Goal: Information Seeking & Learning: Learn about a topic

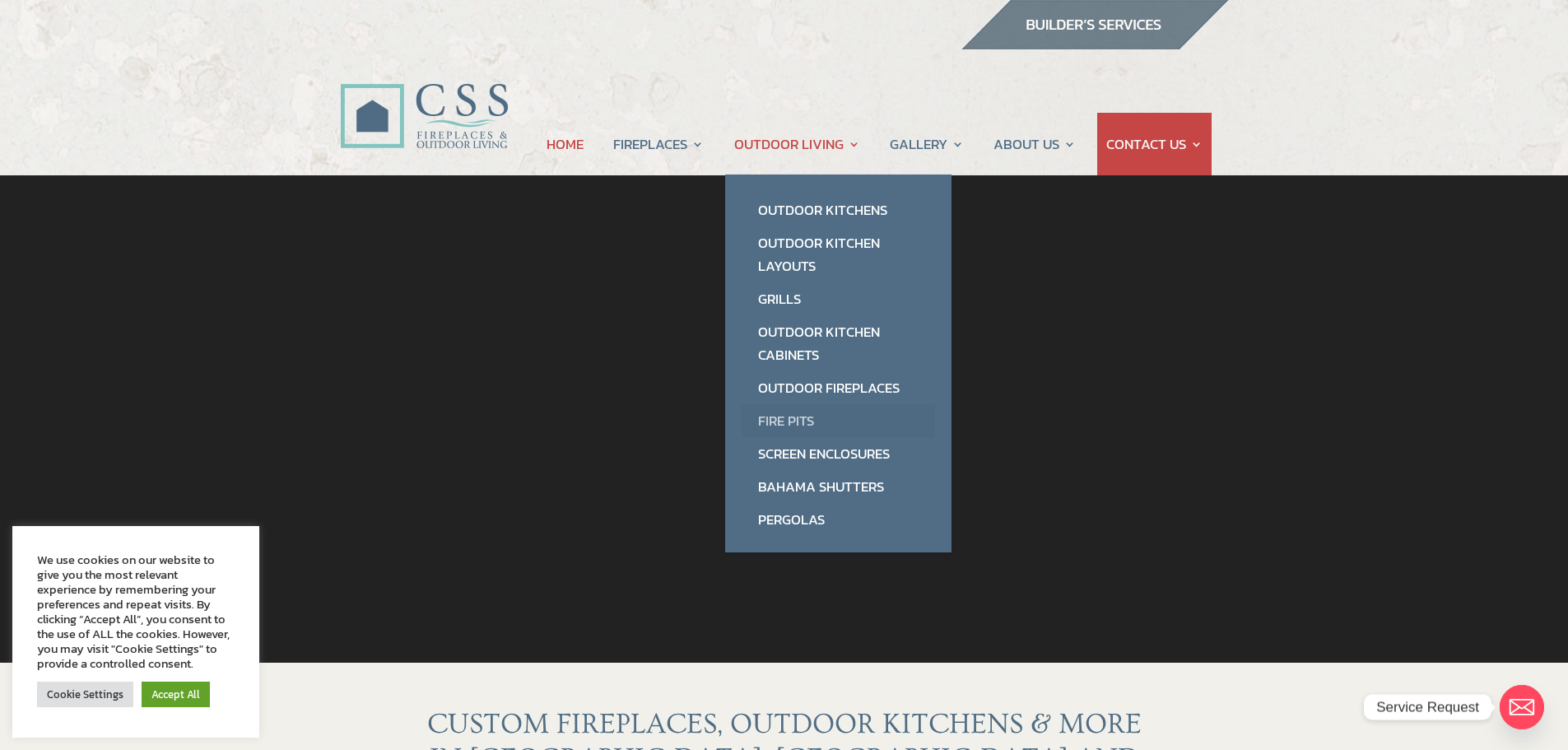
click at [789, 412] on link "Fire Pits" at bounding box center [838, 421] width 193 height 33
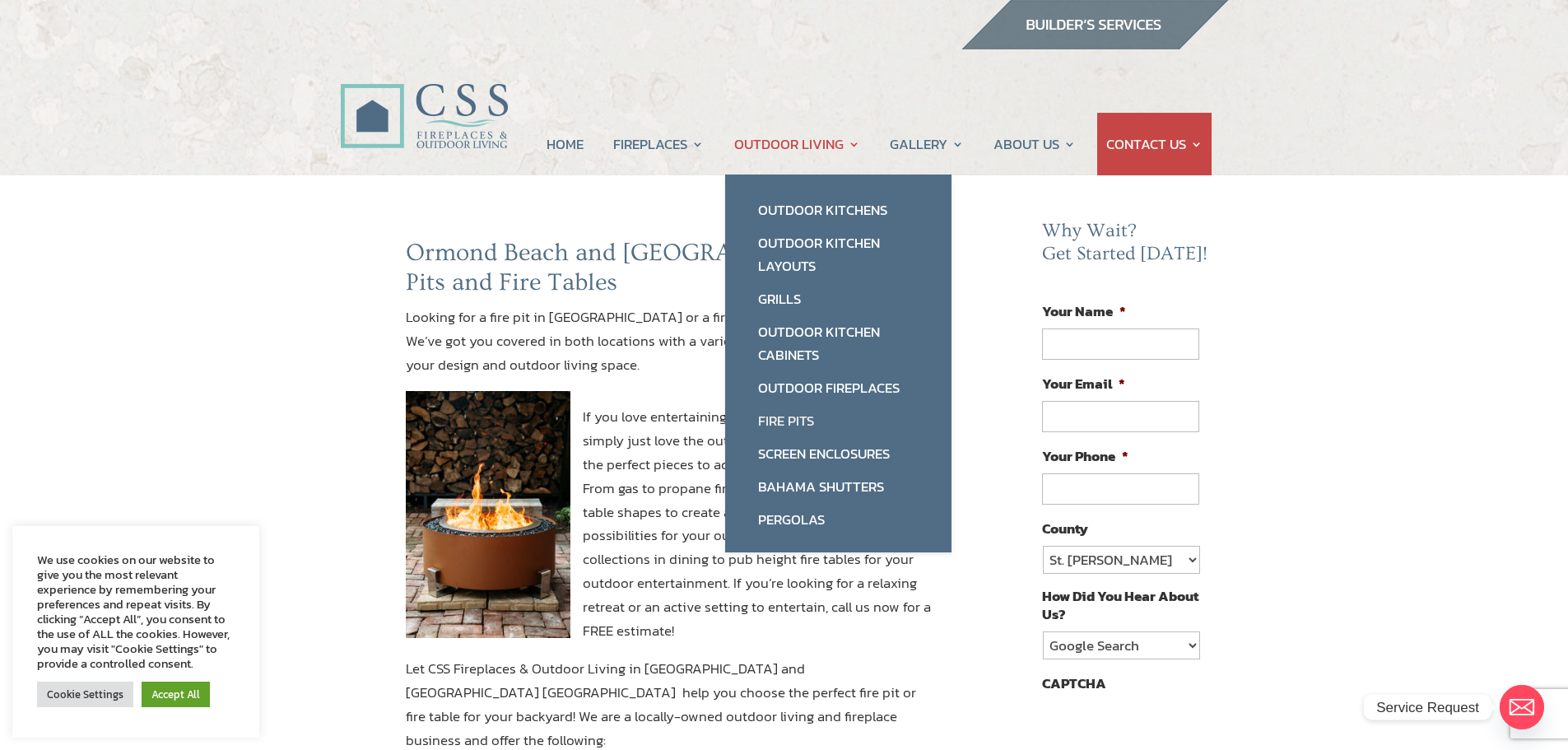
click at [815, 149] on link "OUTDOOR LIVING" at bounding box center [797, 144] width 126 height 62
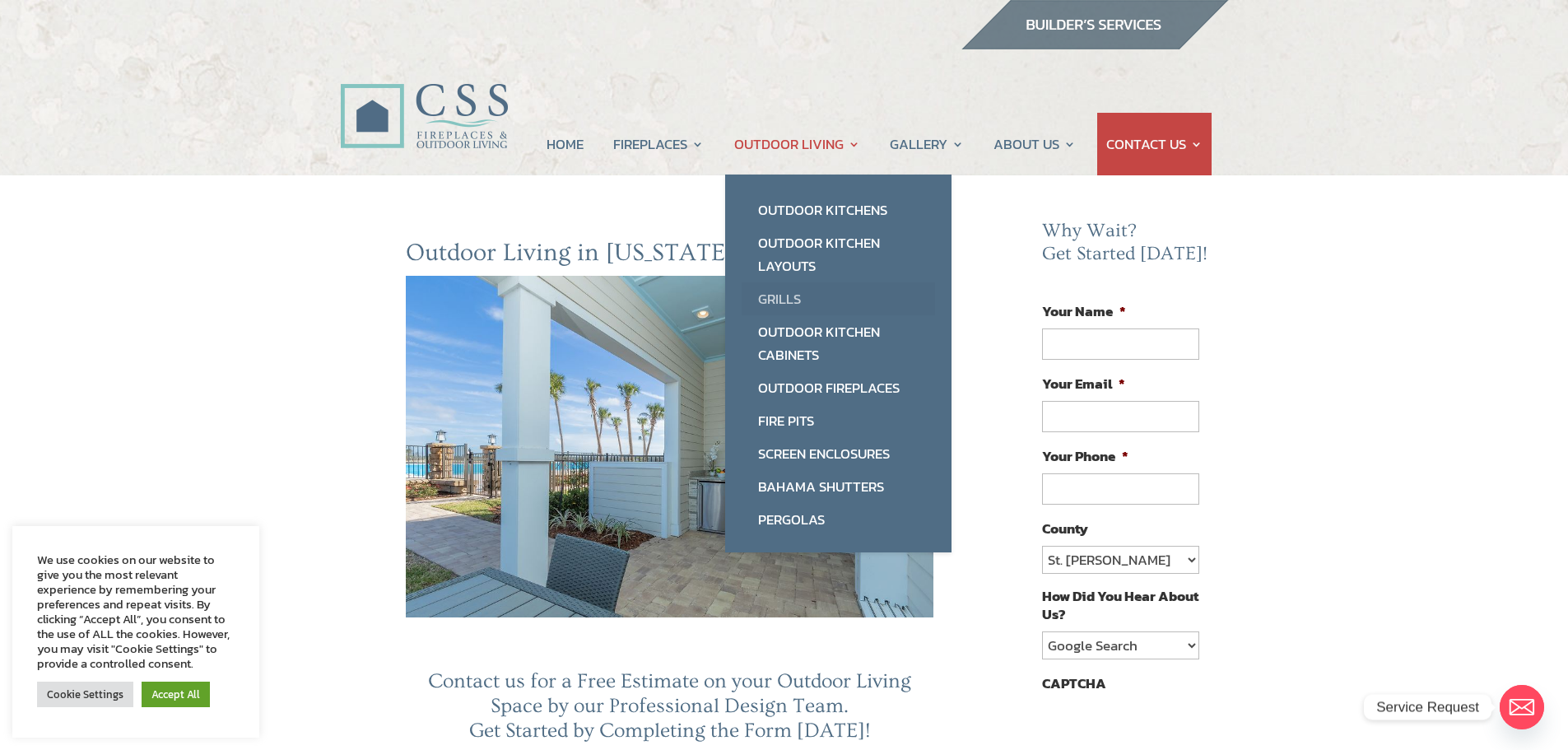
click at [800, 295] on link "Grills" at bounding box center [838, 299] width 193 height 33
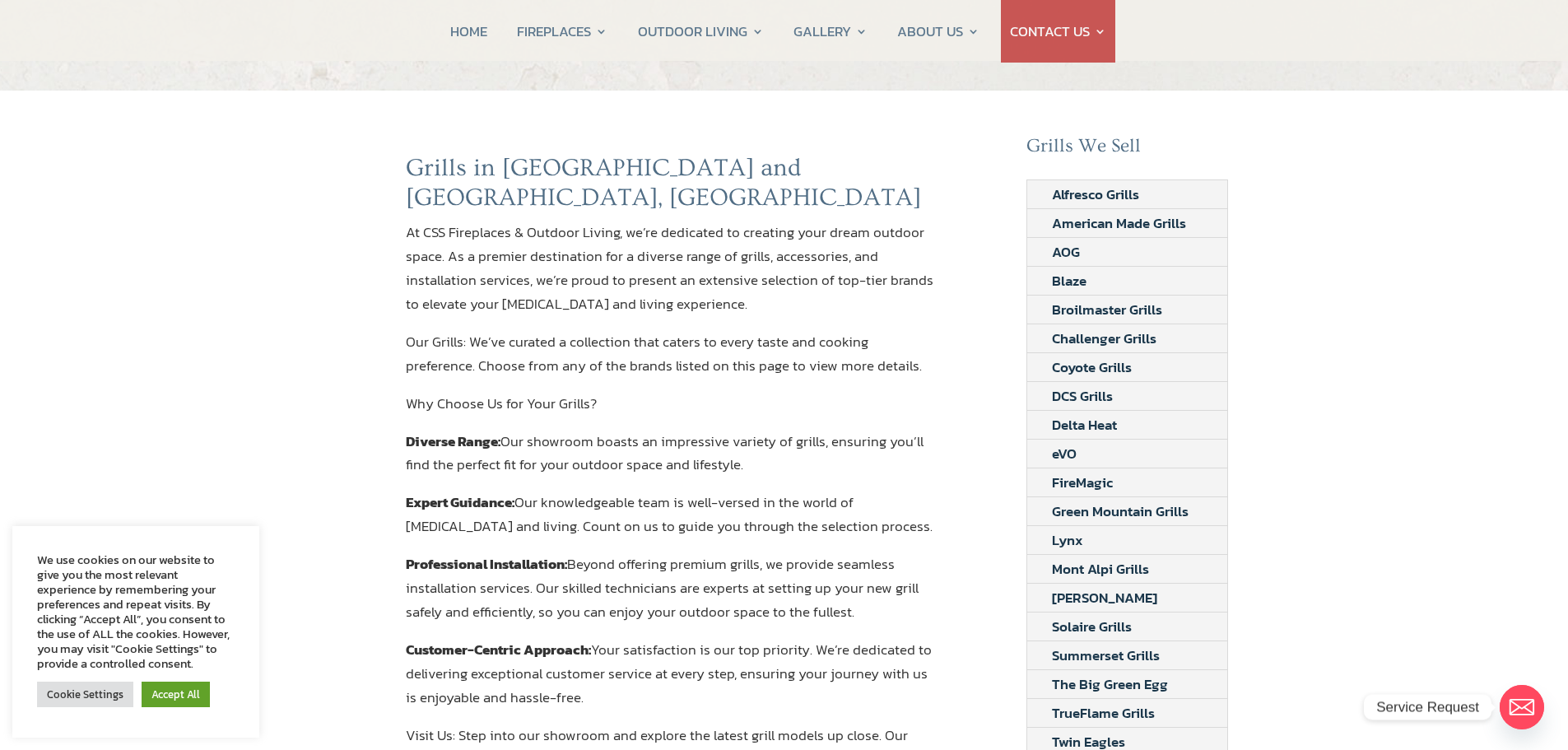
scroll to position [82, 0]
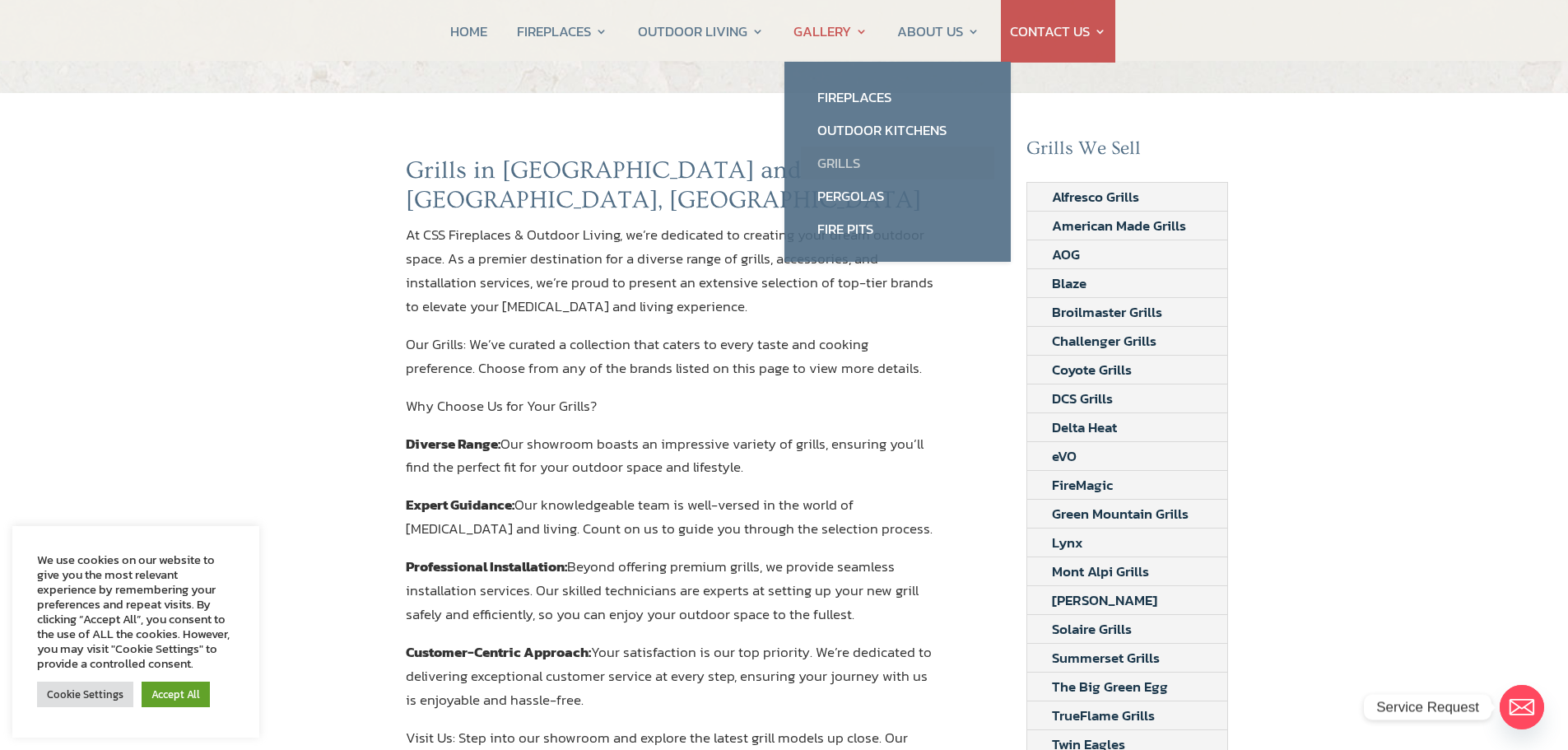
click at [852, 168] on link "Grills" at bounding box center [897, 163] width 193 height 33
